Goal: Task Accomplishment & Management: Use online tool/utility

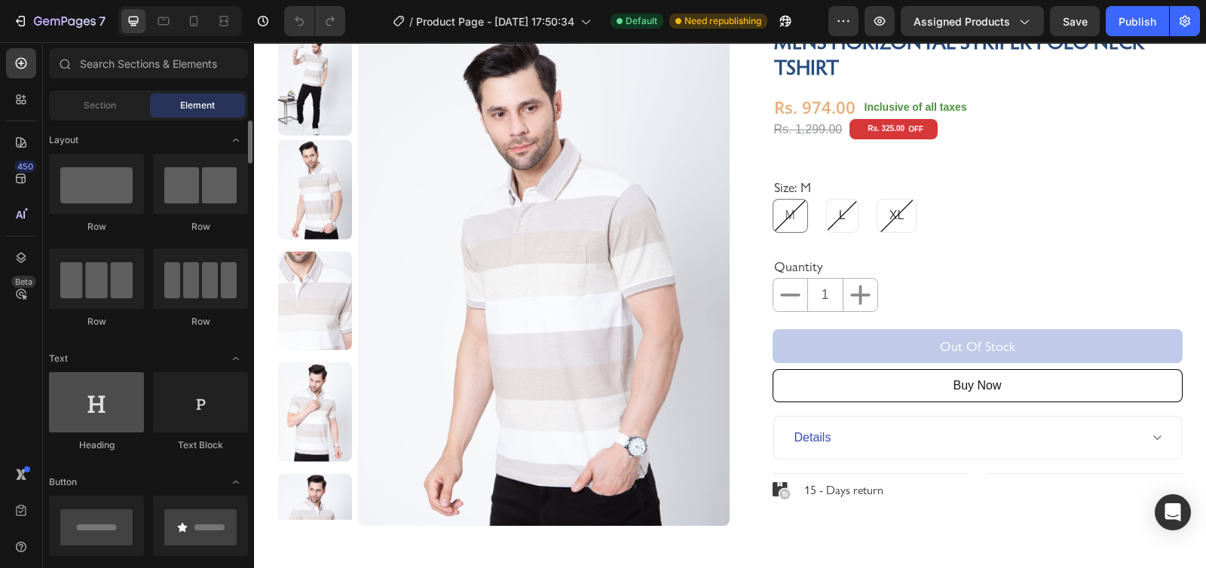
scroll to position [100, 0]
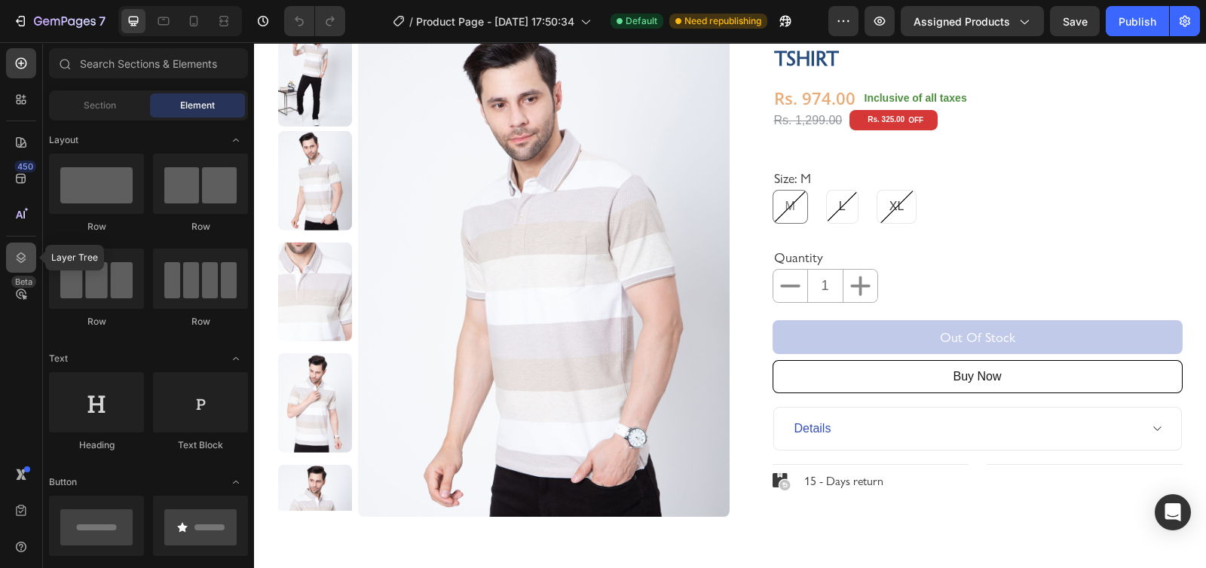
click at [19, 258] on icon at bounding box center [22, 257] width 10 height 11
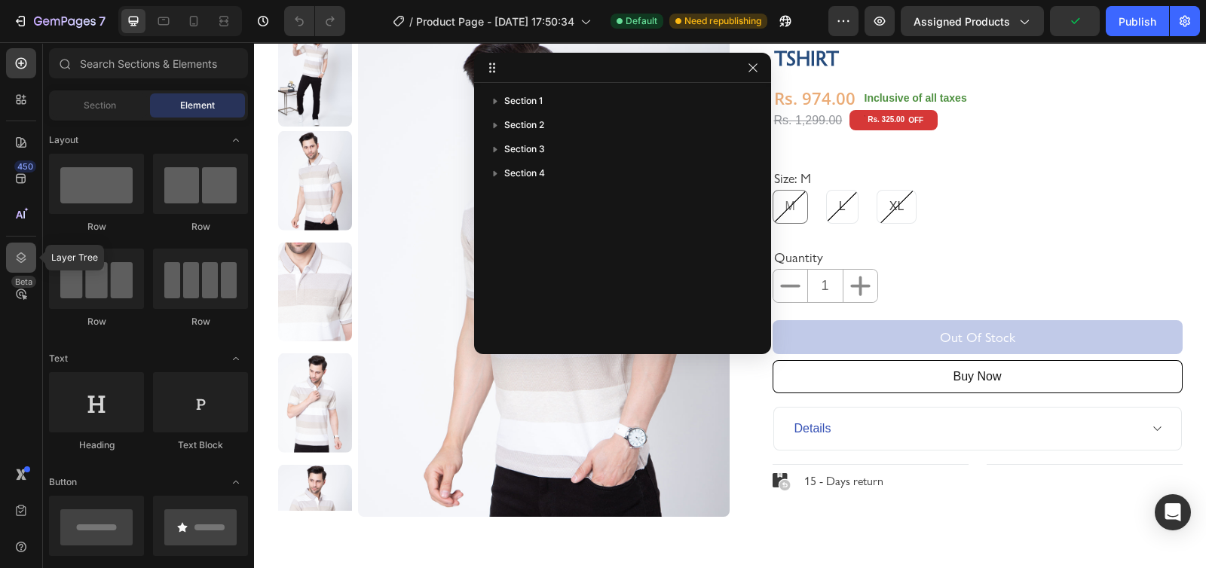
click at [19, 258] on icon at bounding box center [22, 257] width 10 height 11
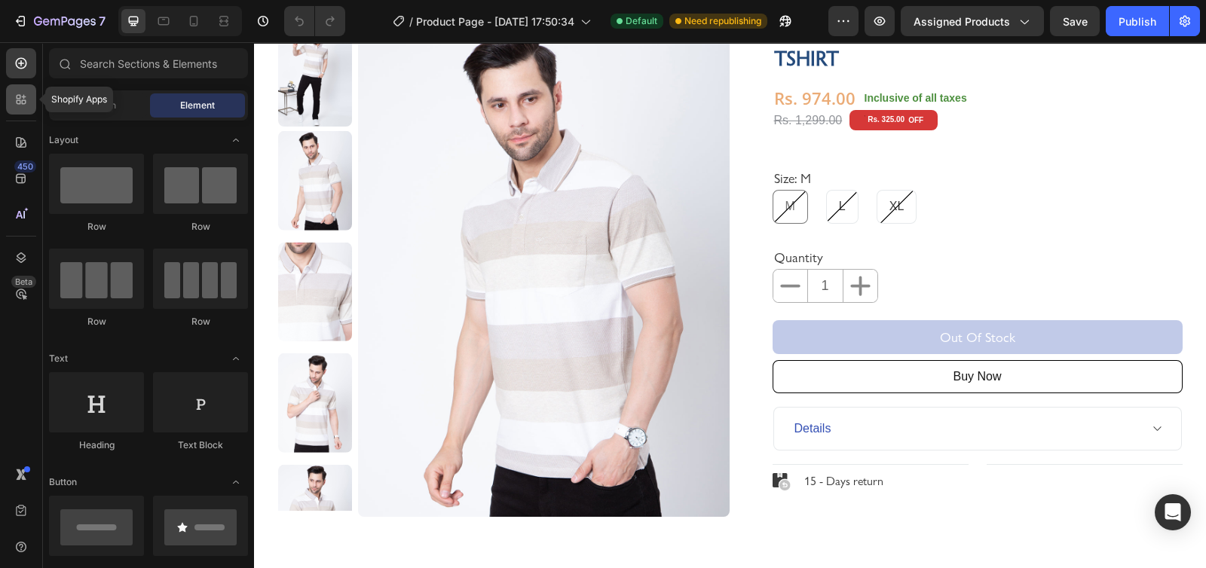
click at [23, 99] on icon at bounding box center [21, 99] width 15 height 15
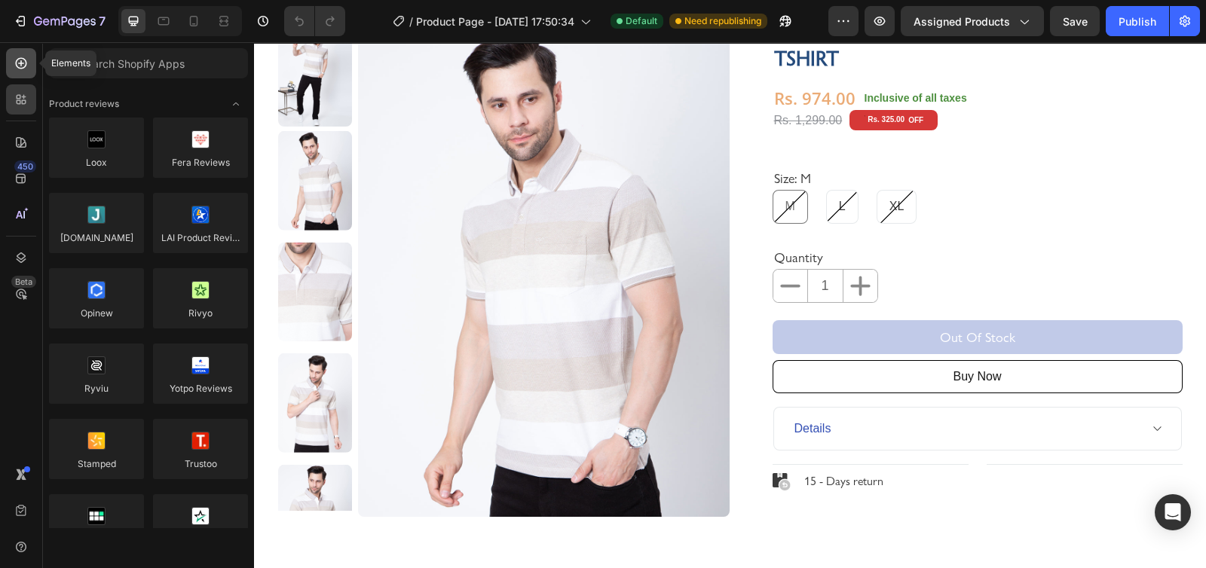
click at [14, 58] on icon at bounding box center [21, 63] width 15 height 15
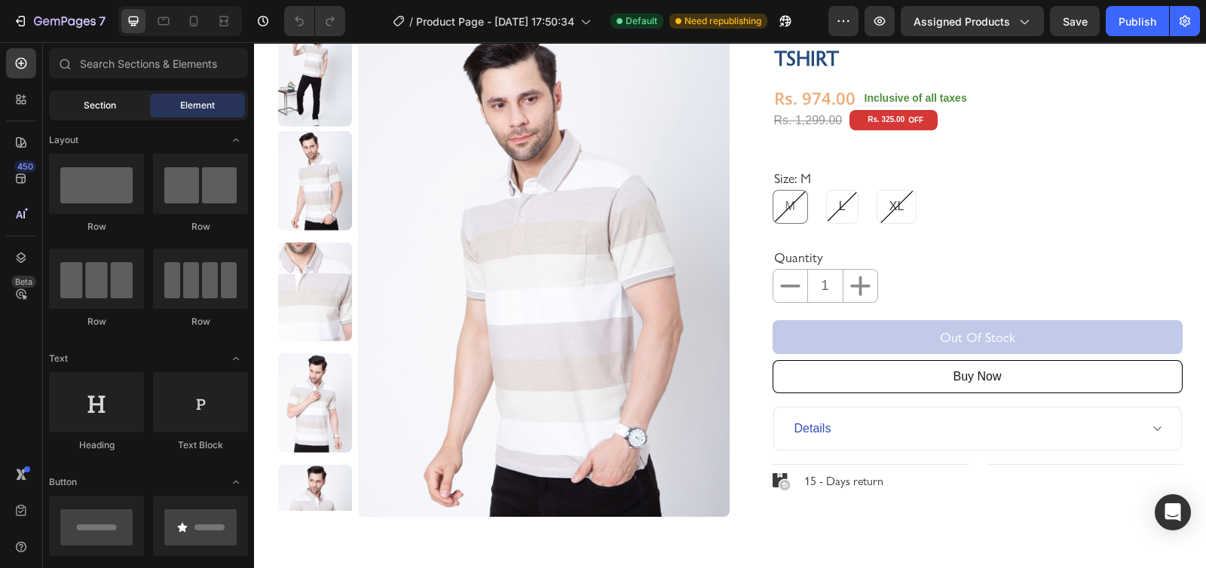
click at [109, 112] on span "Section" at bounding box center [100, 106] width 32 height 14
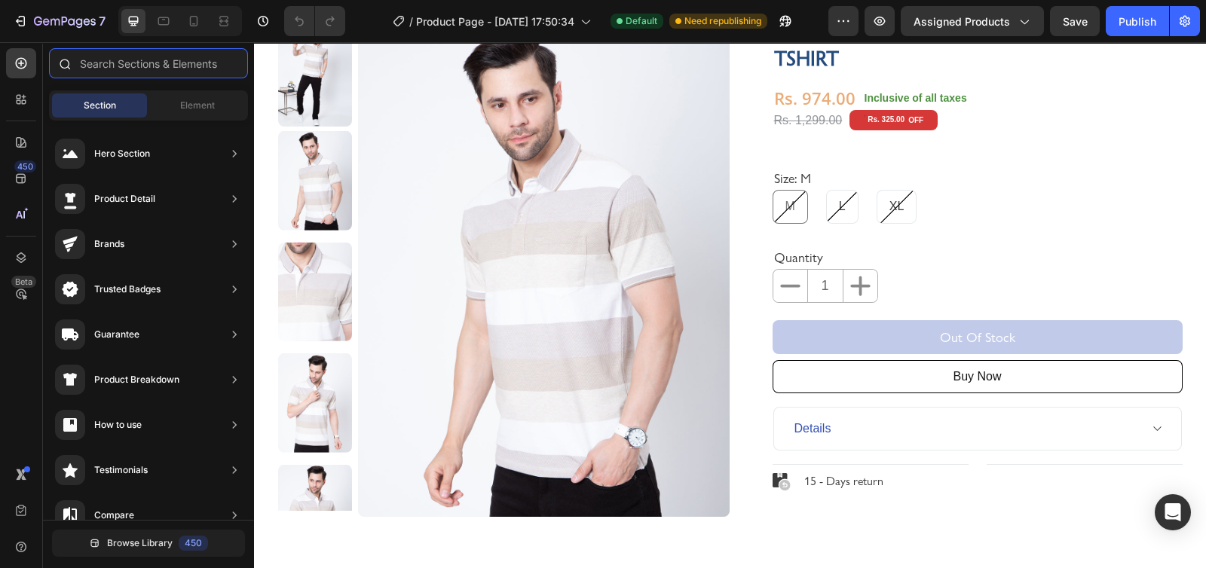
click at [110, 58] on input "text" at bounding box center [148, 63] width 199 height 30
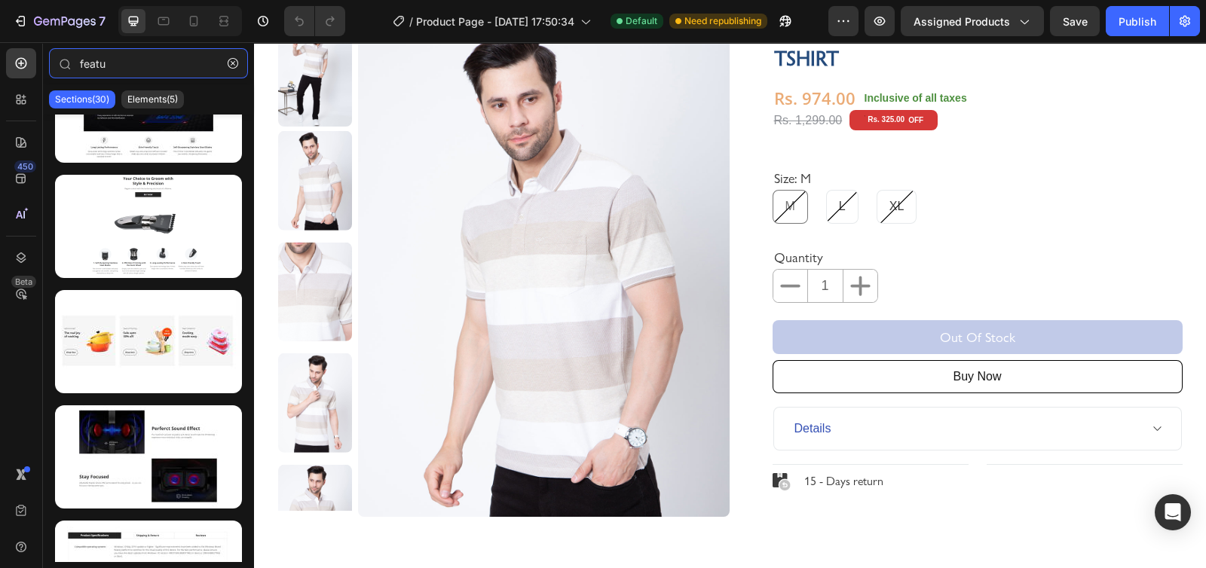
scroll to position [270, 0]
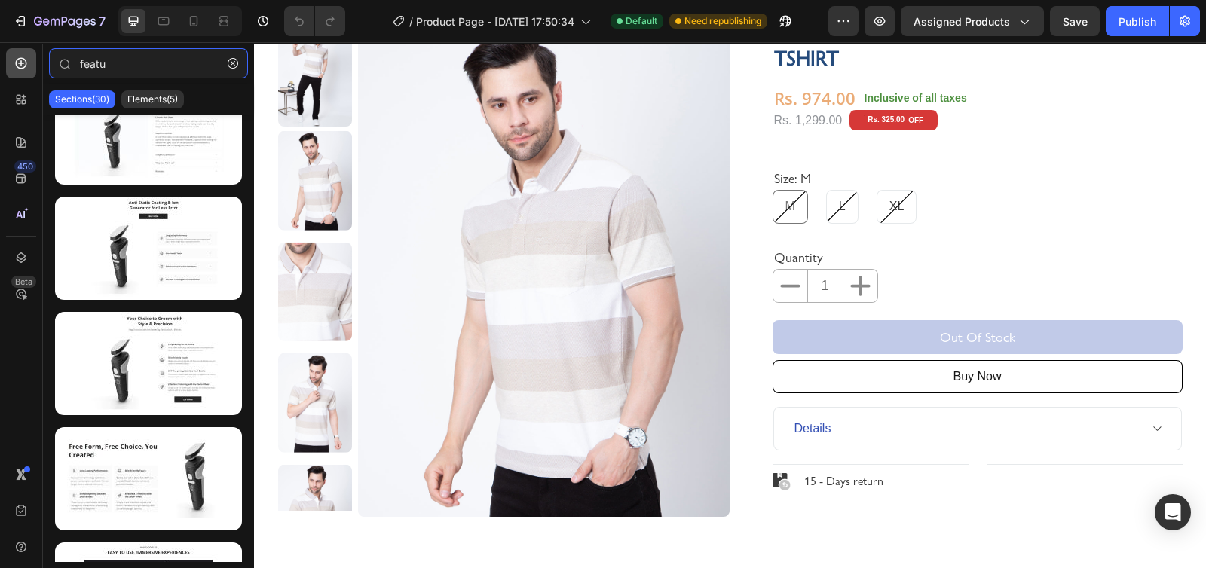
type input "featu"
click at [25, 68] on icon at bounding box center [21, 63] width 15 height 15
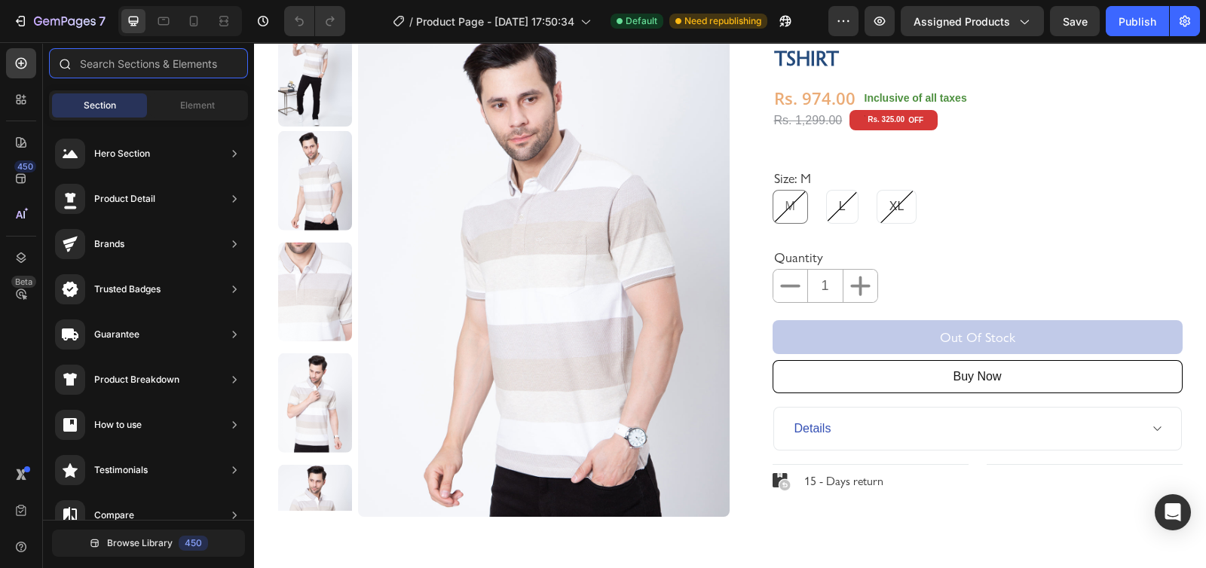
click at [216, 72] on input "text" at bounding box center [148, 63] width 199 height 30
click at [177, 99] on div "Element" at bounding box center [197, 105] width 95 height 24
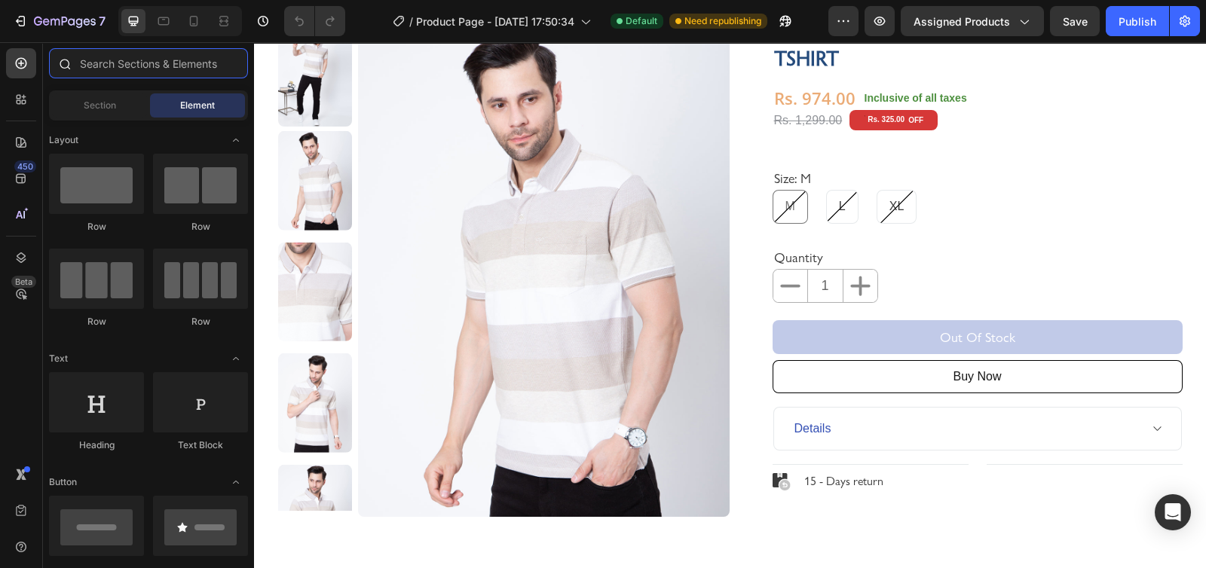
click at [94, 73] on input "text" at bounding box center [148, 63] width 199 height 30
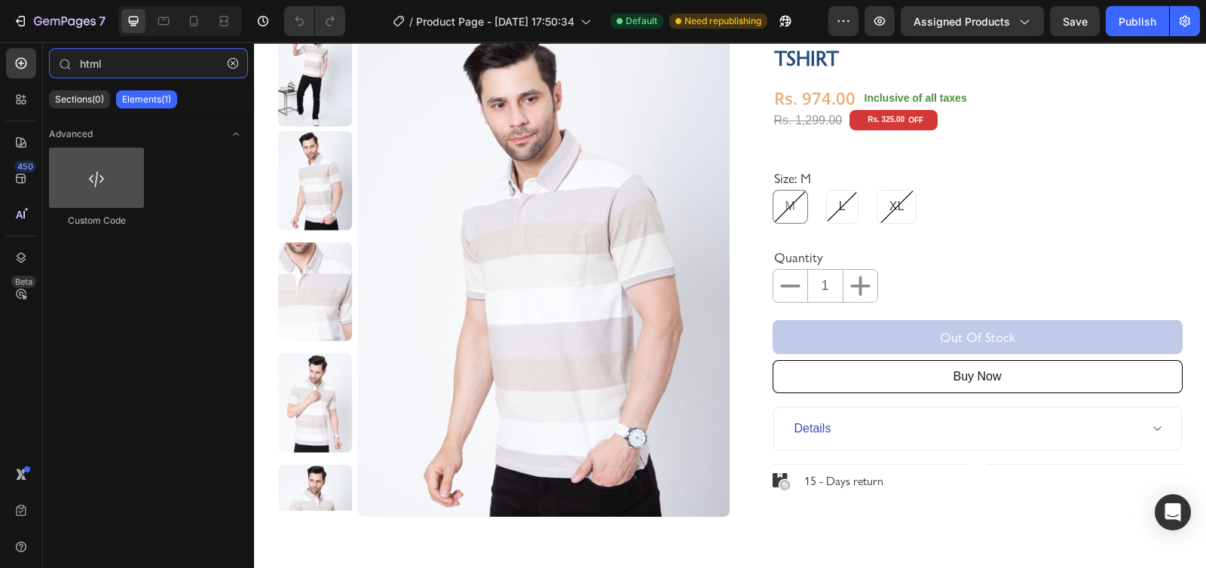
type input "html"
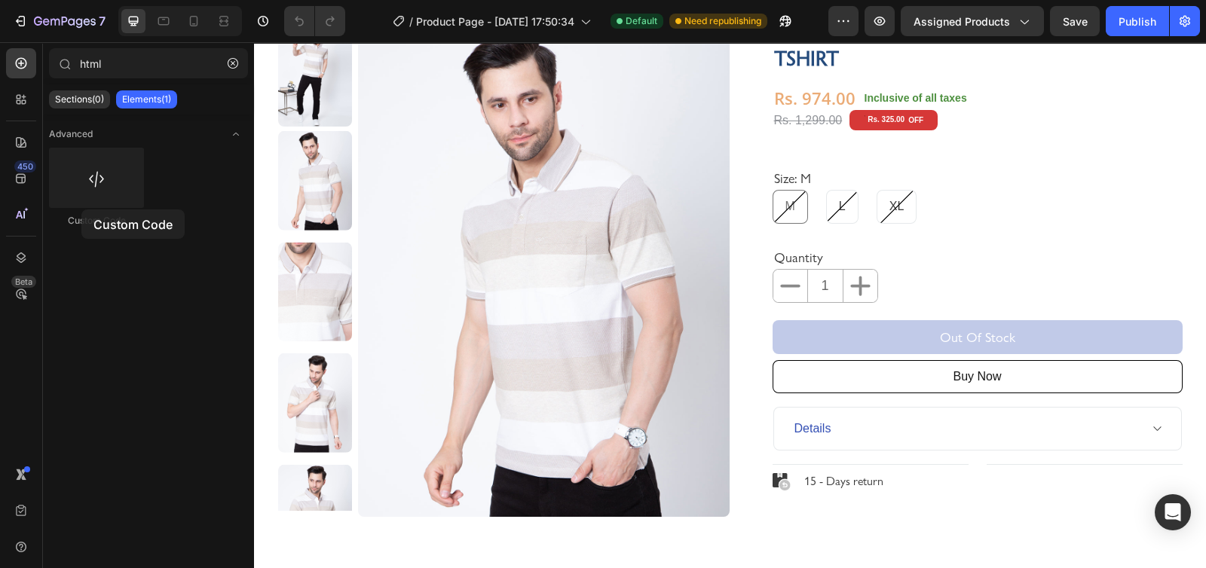
drag, startPoint x: 96, startPoint y: 181, endPoint x: 80, endPoint y: 208, distance: 31.8
click at [80, 208] on div "Custom Code" at bounding box center [96, 188] width 95 height 80
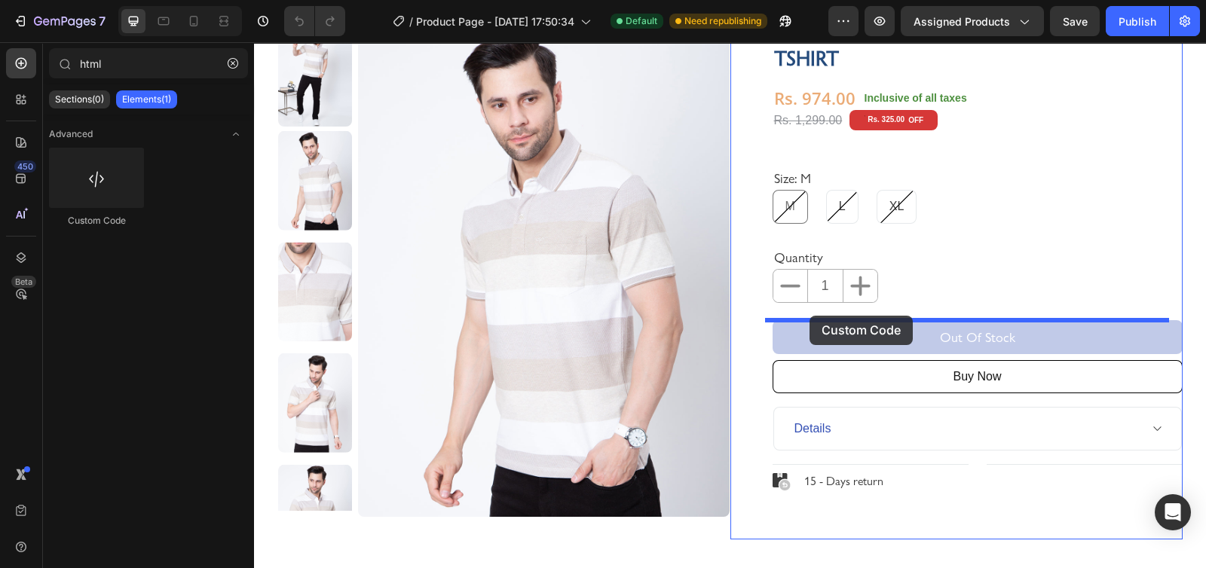
drag, startPoint x: 342, startPoint y: 227, endPoint x: 809, endPoint y: 316, distance: 475.7
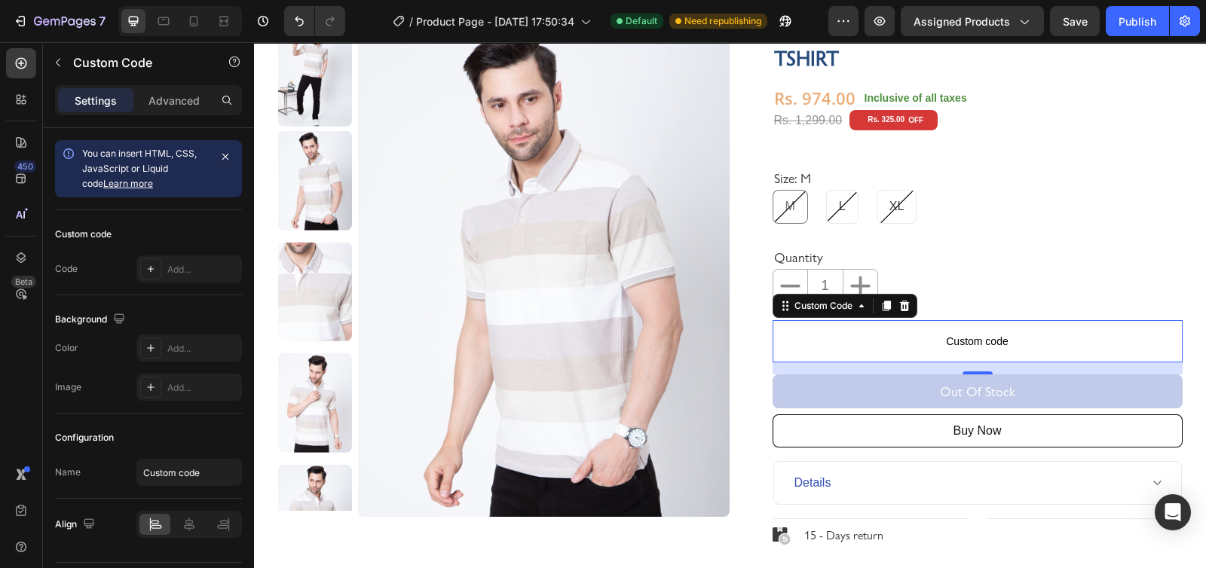
click at [899, 350] on p "Custom code" at bounding box center [978, 341] width 410 height 42
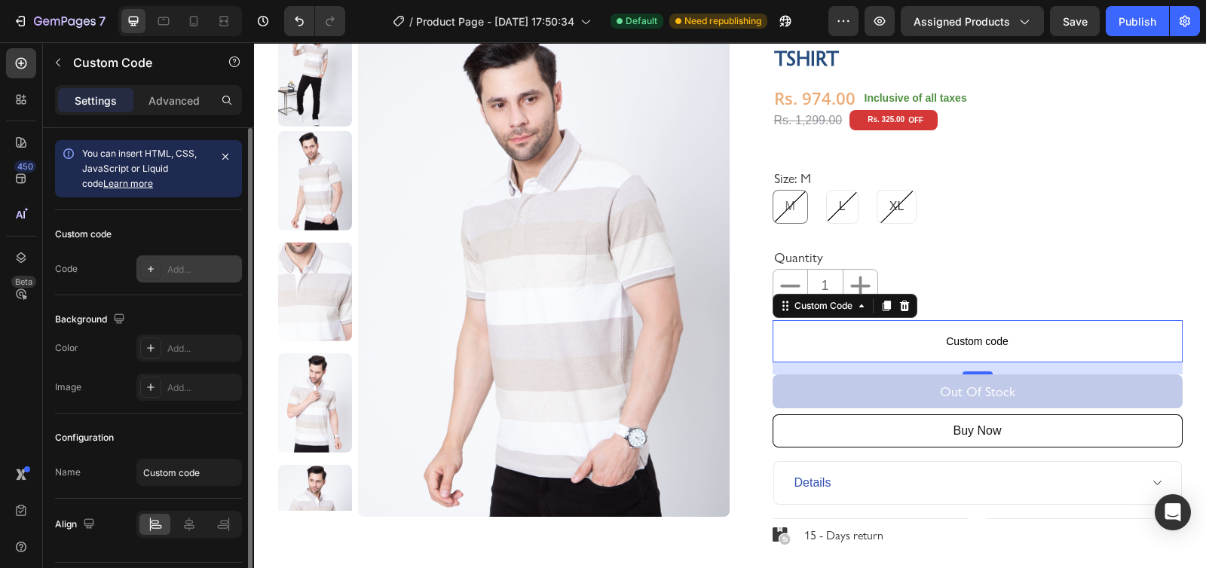
click at [183, 265] on div "Add..." at bounding box center [202, 270] width 71 height 14
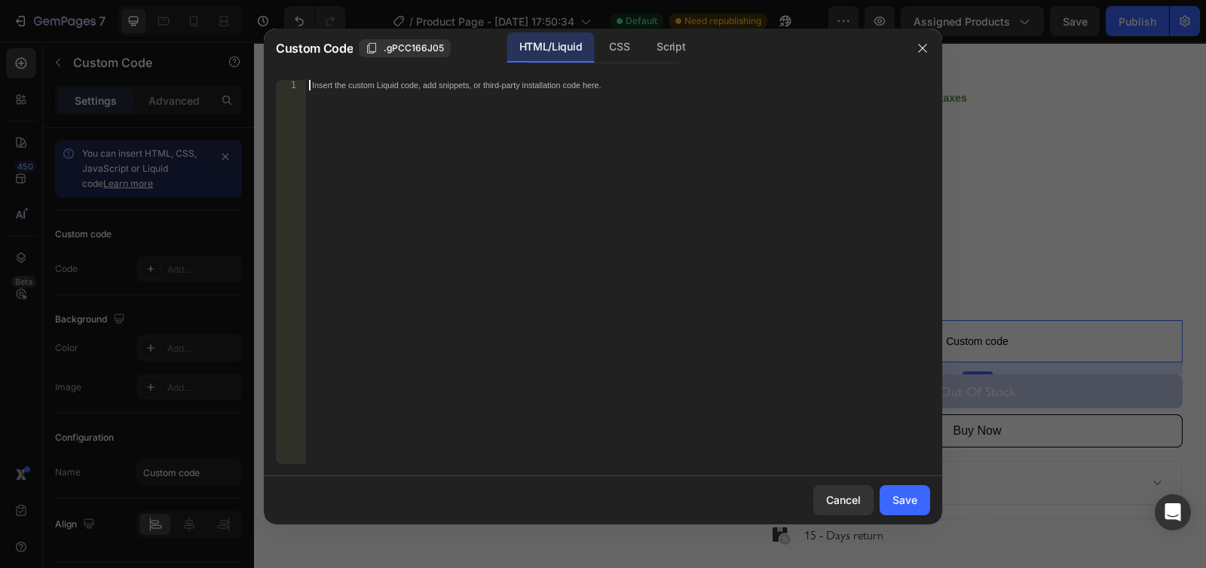
click at [622, 93] on div "Insert the custom Liquid code, add snippets, or third-party installation code h…" at bounding box center [618, 282] width 624 height 405
click at [922, 47] on icon "button" at bounding box center [922, 48] width 8 height 8
